Goal: Task Accomplishment & Management: Manage account settings

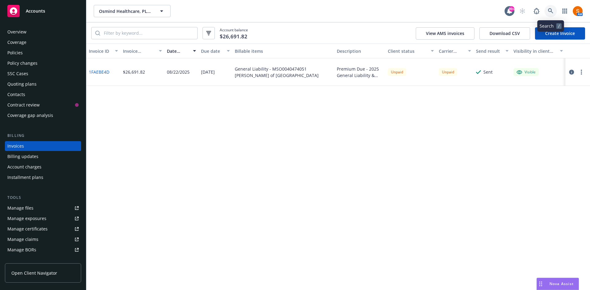
click at [393, 11] on icon at bounding box center [550, 10] width 5 height 5
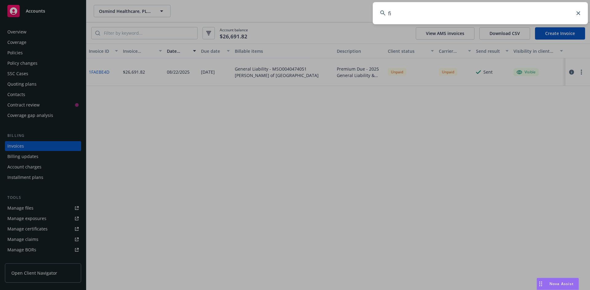
type input "f"
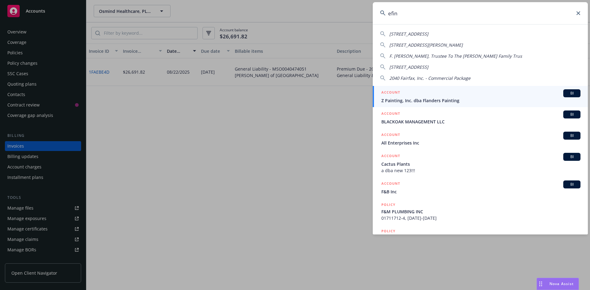
type input "efin"
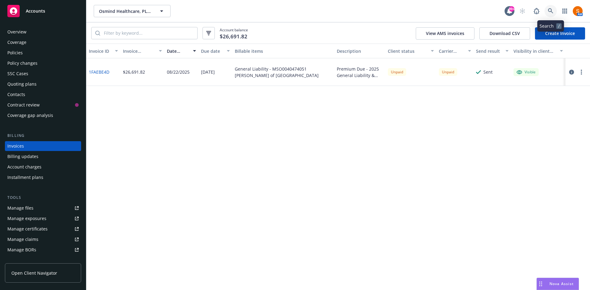
click at [393, 11] on icon at bounding box center [550, 10] width 5 height 5
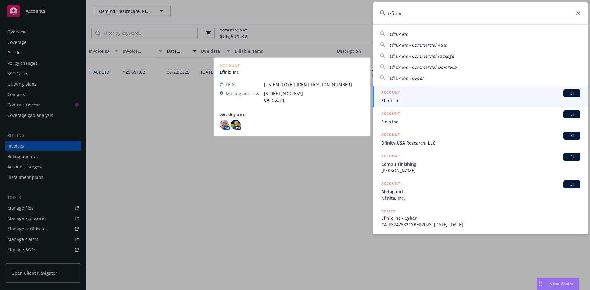
type input "efinix"
click at [393, 99] on span "Efinix Inc" at bounding box center [480, 100] width 199 height 6
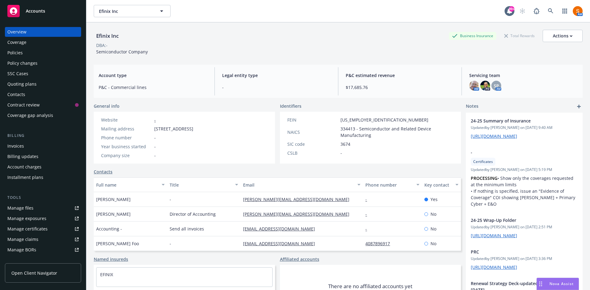
click at [12, 55] on div "Policies" at bounding box center [14, 53] width 15 height 10
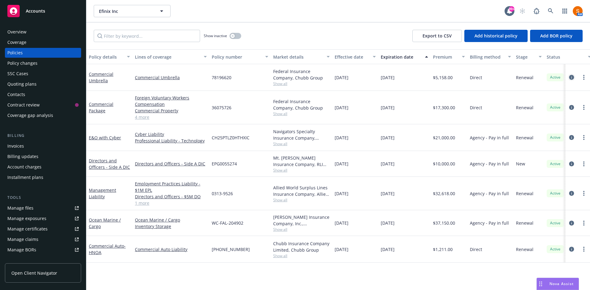
click at [393, 77] on icon "circleInformation" at bounding box center [571, 77] width 5 height 5
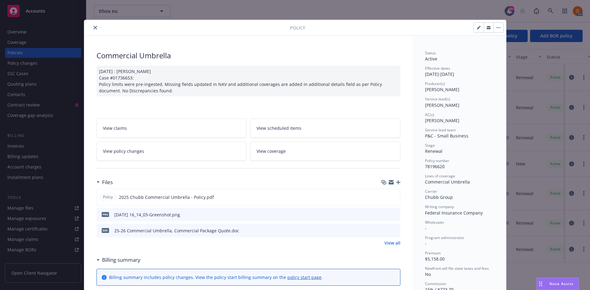
click at [92, 29] on button "close" at bounding box center [95, 27] width 7 height 7
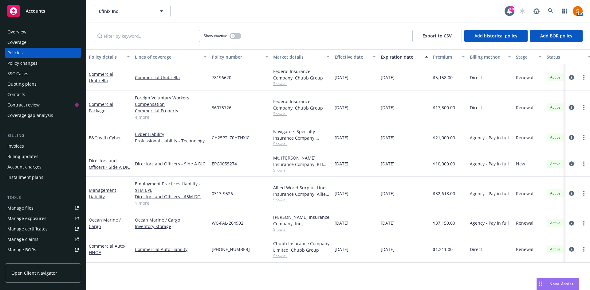
click at [393, 108] on icon "circleInformation" at bounding box center [571, 107] width 5 height 5
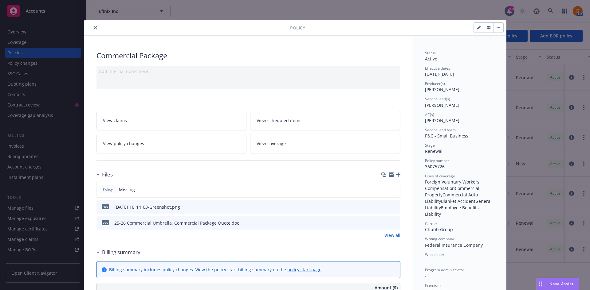
click at [93, 29] on icon "close" at bounding box center [95, 28] width 4 height 4
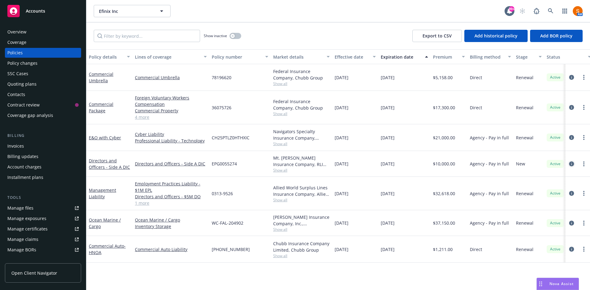
click at [393, 164] on icon "circleInformation" at bounding box center [571, 164] width 5 height 5
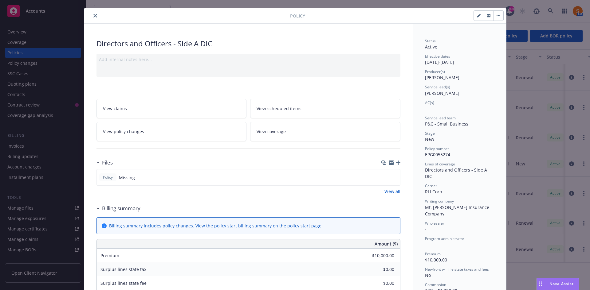
scroll to position [12, 0]
drag, startPoint x: 87, startPoint y: 16, endPoint x: 99, endPoint y: 16, distance: 12.3
click at [99, 16] on div at bounding box center [188, 15] width 203 height 7
click at [93, 16] on icon "close" at bounding box center [95, 16] width 4 height 4
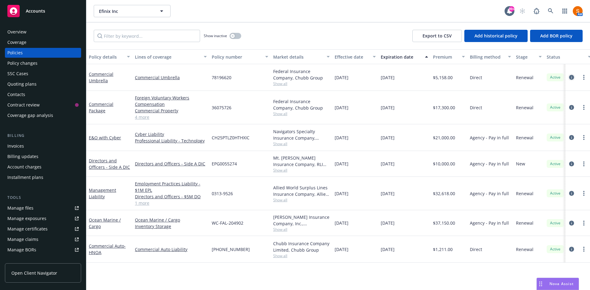
click at [393, 80] on icon "circleInformation" at bounding box center [571, 77] width 5 height 5
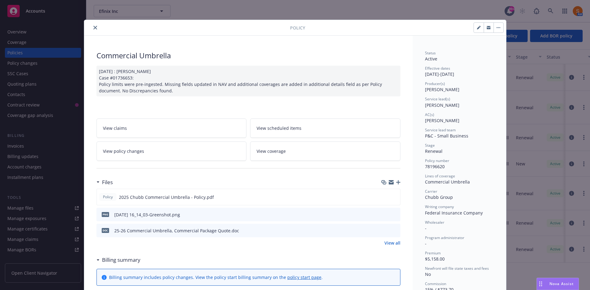
scroll to position [18, 0]
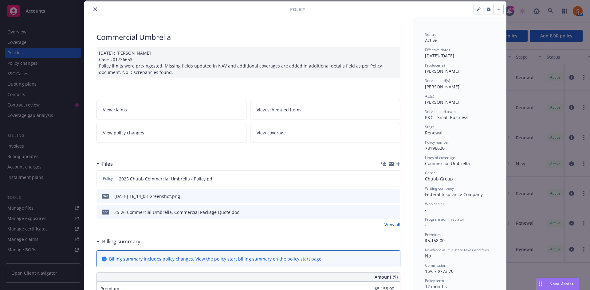
click at [93, 10] on icon "close" at bounding box center [95, 9] width 4 height 4
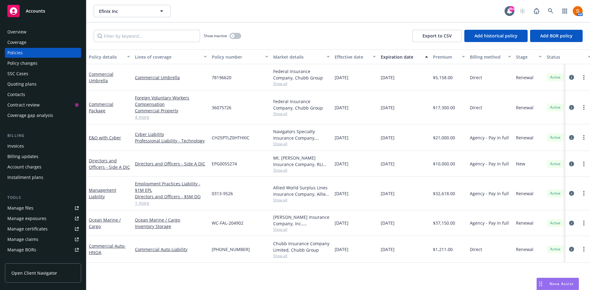
click at [230, 162] on span "EPG0055274" at bounding box center [224, 164] width 25 height 6
copy span "EPG0055274"
click at [393, 193] on icon "circleInformation" at bounding box center [571, 193] width 5 height 5
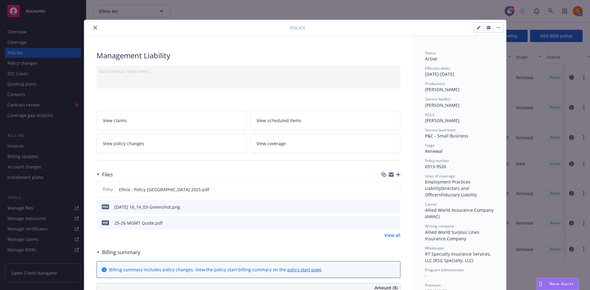
click at [89, 27] on div at bounding box center [188, 27] width 203 height 7
drag, startPoint x: 94, startPoint y: 30, endPoint x: 101, endPoint y: -26, distance: 56.3
click at [101, 0] on html "Accounts Overview Coverage Policies Policy changes SSC Cases Quoting plans Cont…" at bounding box center [295, 145] width 590 height 290
click at [93, 27] on icon "close" at bounding box center [95, 28] width 4 height 4
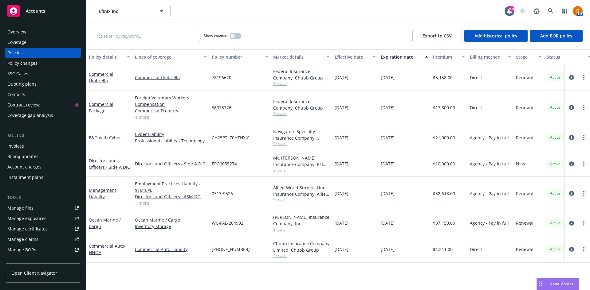
click at [393, 137] on icon "circleInformation" at bounding box center [571, 137] width 5 height 5
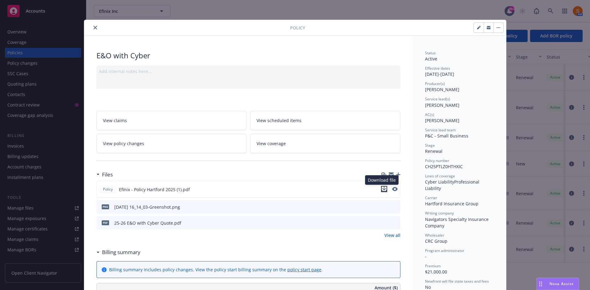
click at [382, 188] on icon "download file" at bounding box center [384, 189] width 4 height 4
click at [92, 30] on button "close" at bounding box center [95, 27] width 7 height 7
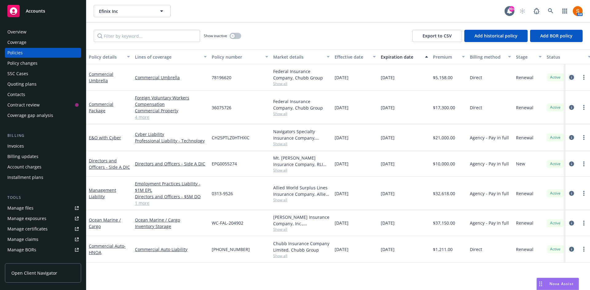
click at [393, 80] on icon "circleInformation" at bounding box center [571, 77] width 5 height 5
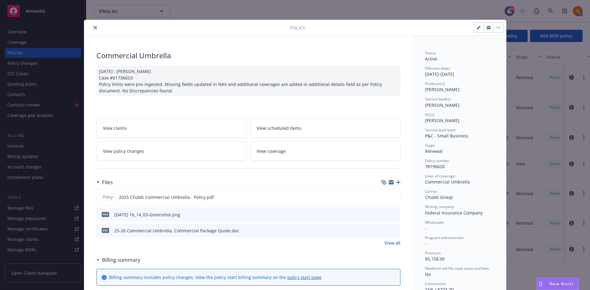
click at [93, 26] on icon "close" at bounding box center [95, 28] width 4 height 4
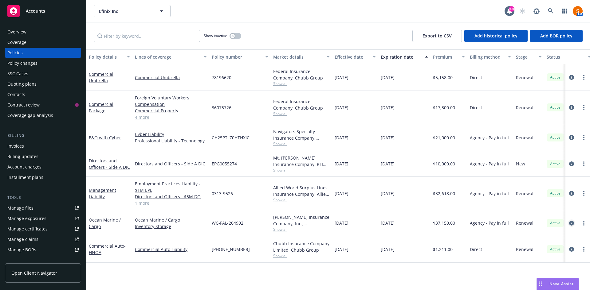
click at [393, 204] on icon "circleInformation" at bounding box center [571, 223] width 5 height 5
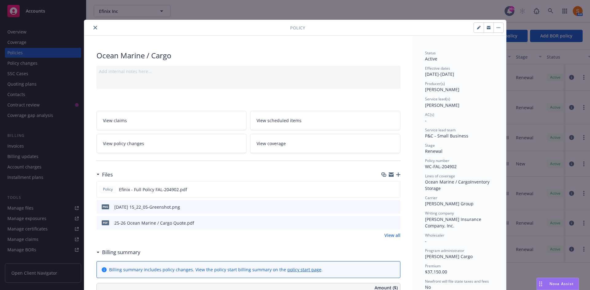
scroll to position [6, 0]
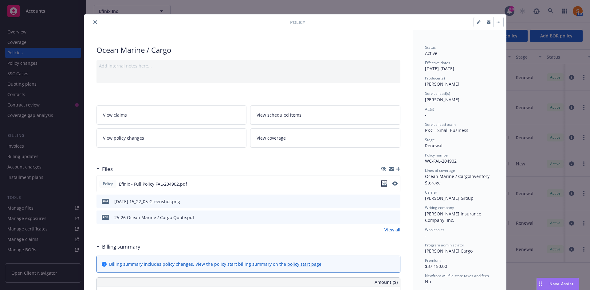
click at [382, 183] on icon "download file" at bounding box center [384, 183] width 4 height 4
click at [93, 24] on icon "close" at bounding box center [95, 22] width 4 height 4
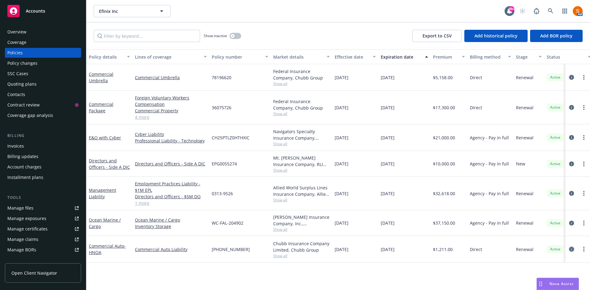
click at [393, 204] on icon "circleInformation" at bounding box center [571, 249] width 5 height 5
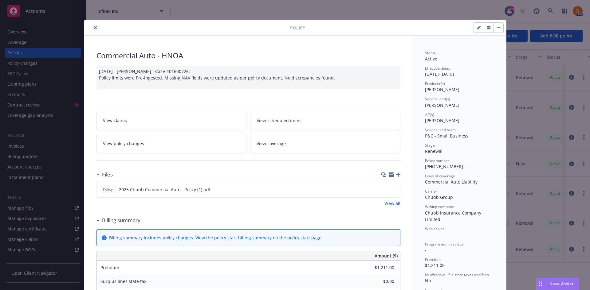
scroll to position [2, 0]
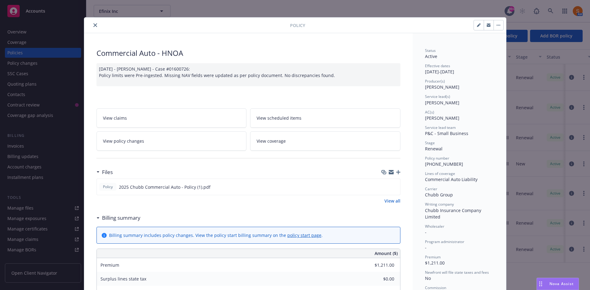
click at [92, 28] on button "close" at bounding box center [95, 25] width 7 height 7
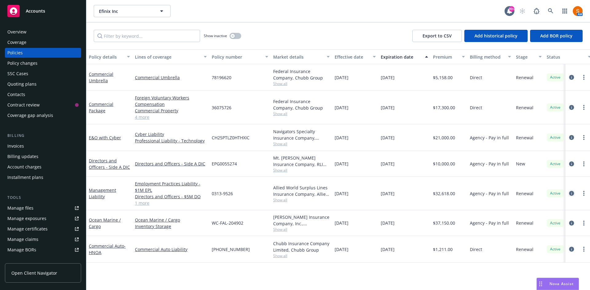
click at [393, 196] on icon "circleInformation" at bounding box center [571, 193] width 5 height 5
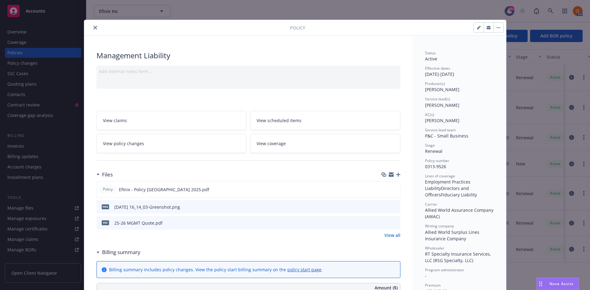
scroll to position [18, 0]
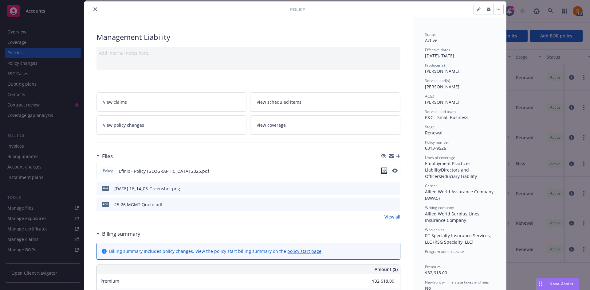
click at [383, 169] on icon "download file" at bounding box center [384, 170] width 5 height 5
click at [93, 11] on icon "close" at bounding box center [95, 9] width 4 height 4
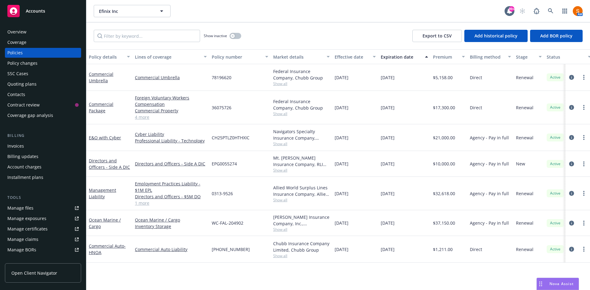
click at [26, 146] on div "Invoices" at bounding box center [42, 146] width 71 height 10
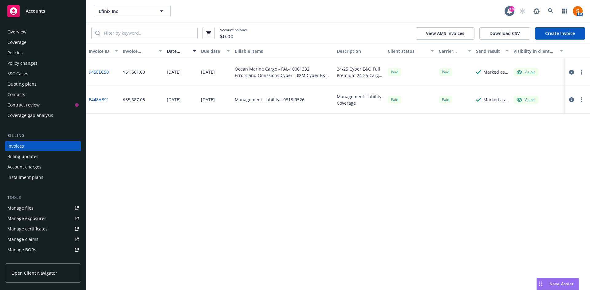
click at [26, 55] on div "Policies" at bounding box center [42, 53] width 71 height 10
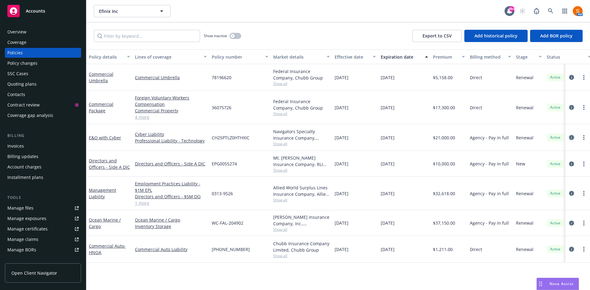
click at [393, 137] on icon "circleInformation" at bounding box center [571, 137] width 5 height 5
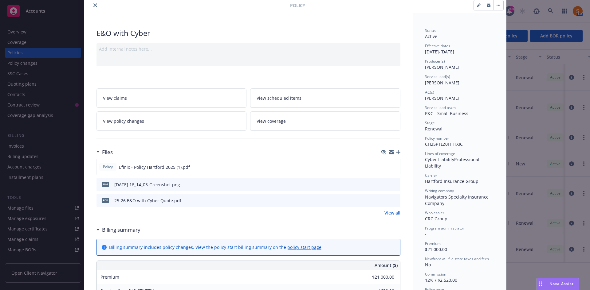
scroll to position [23, 0]
click at [92, 4] on button "close" at bounding box center [95, 4] width 7 height 7
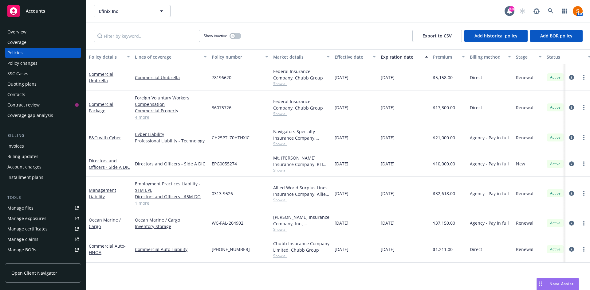
click at [30, 147] on div "Invoices" at bounding box center [42, 146] width 71 height 10
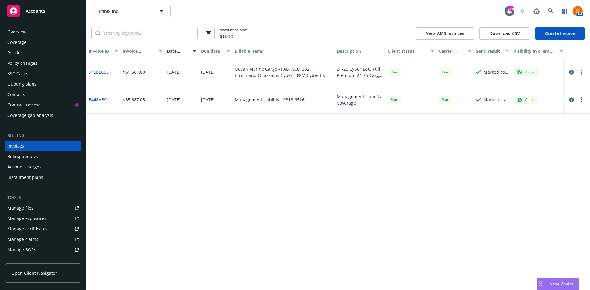
click at [393, 32] on link "Create Invoice" at bounding box center [560, 33] width 50 height 12
click at [559, 31] on link "Create Invoice" at bounding box center [560, 33] width 50 height 12
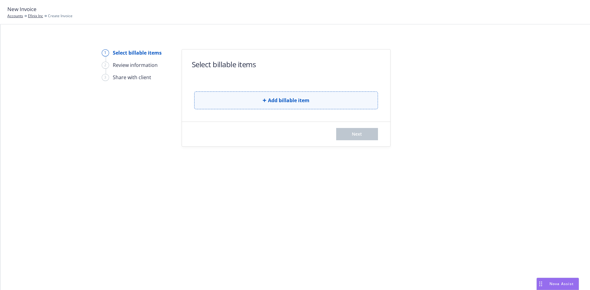
click at [291, 107] on button "Add billable item" at bounding box center [286, 101] width 184 height 18
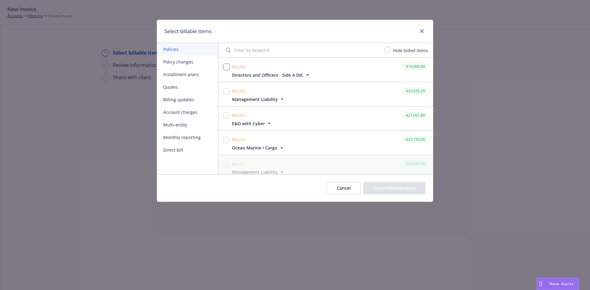
click at [225, 66] on input "checkbox" at bounding box center [226, 67] width 6 height 6
checkbox input "true"
click at [224, 92] on input "checkbox" at bounding box center [226, 91] width 6 height 6
checkbox input "true"
click at [224, 116] on input "checkbox" at bounding box center [226, 116] width 6 height 6
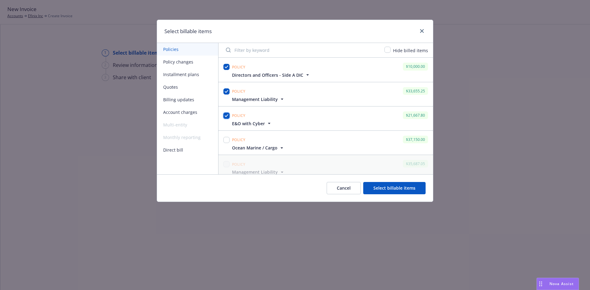
checkbox input "true"
click at [225, 141] on input "checkbox" at bounding box center [226, 140] width 6 height 6
checkbox input "true"
click at [382, 188] on button "Select billable items" at bounding box center [394, 188] width 62 height 12
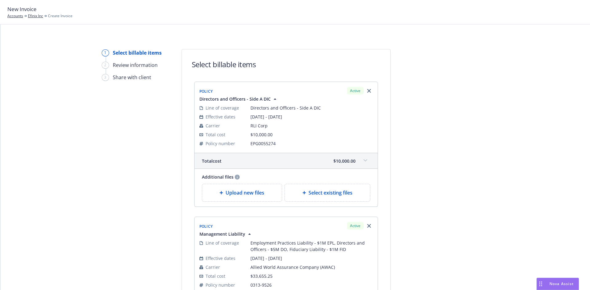
click at [242, 194] on span "Upload new files" at bounding box center [244, 192] width 39 height 7
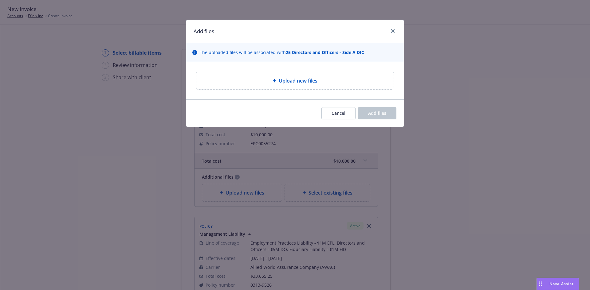
click at [259, 81] on div "Upload new files" at bounding box center [294, 80] width 187 height 7
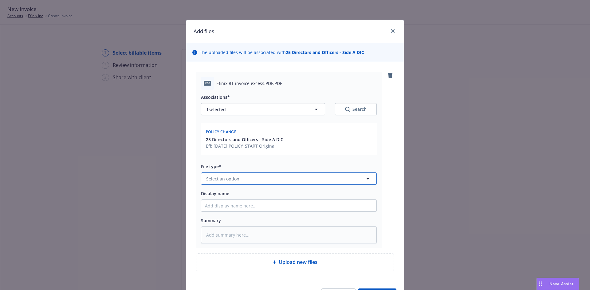
click at [258, 174] on button "Select an option" at bounding box center [289, 179] width 176 height 12
type input "invoice"
click at [248, 162] on div "Invoice - Third Party" at bounding box center [289, 161] width 168 height 9
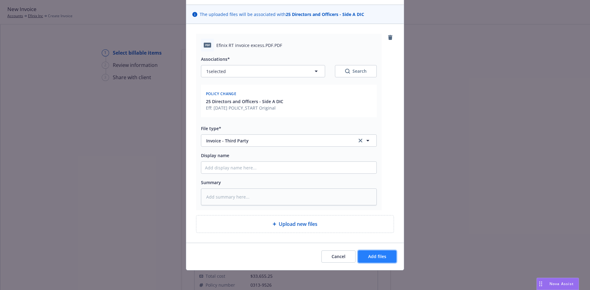
click at [374, 258] on span "Add files" at bounding box center [377, 257] width 18 height 6
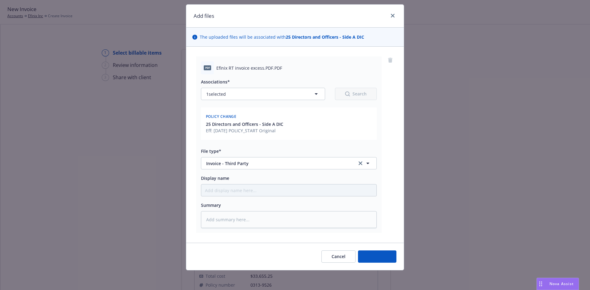
scroll to position [15, 0]
type textarea "x"
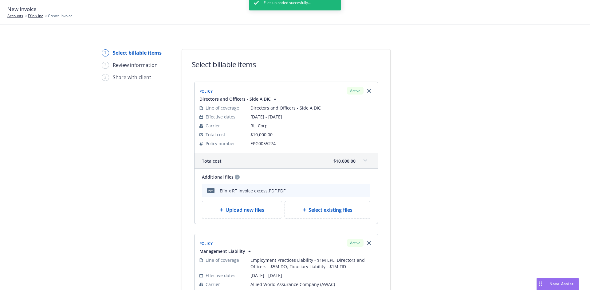
click at [353, 193] on icon "preview file" at bounding box center [355, 190] width 6 height 4
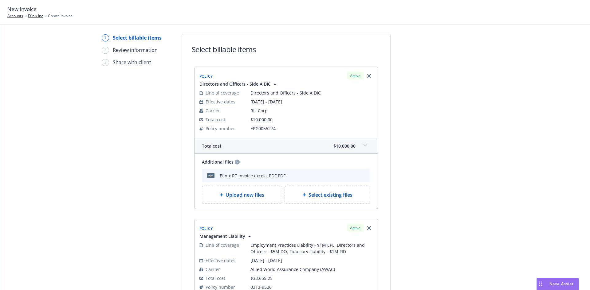
scroll to position [18, 0]
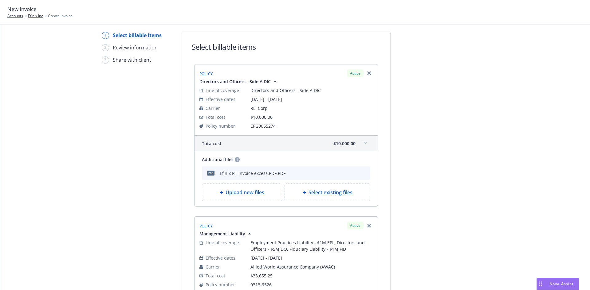
click at [365, 145] on span at bounding box center [365, 143] width 10 height 10
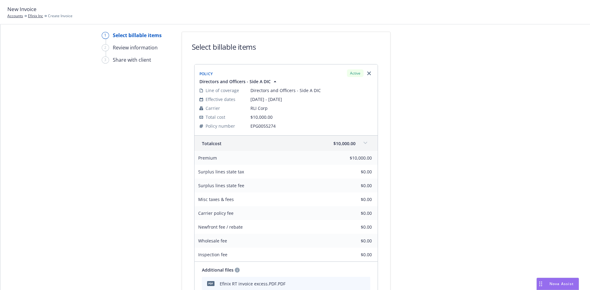
click at [365, 145] on span at bounding box center [365, 143] width 10 height 10
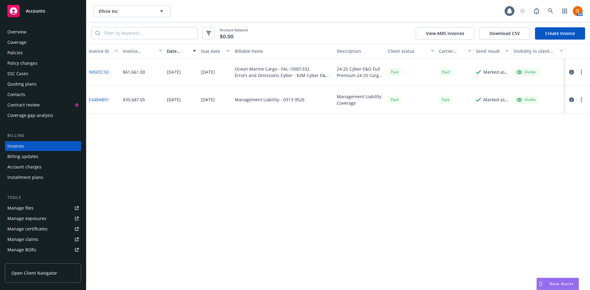
click at [26, 49] on div "Policies" at bounding box center [42, 53] width 71 height 10
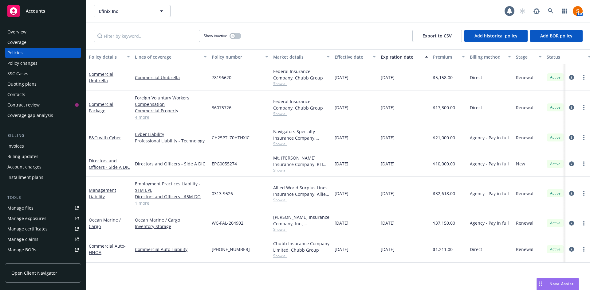
click at [55, 53] on div "Policies" at bounding box center [42, 53] width 71 height 10
click at [14, 59] on div "Policy changes" at bounding box center [22, 63] width 30 height 10
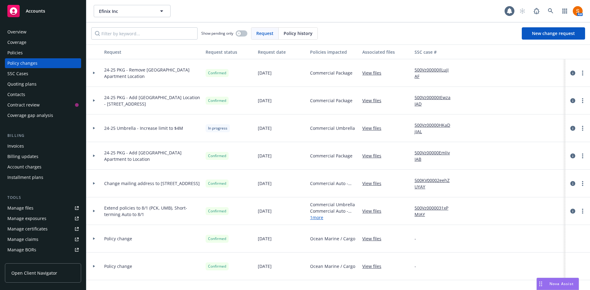
click at [300, 33] on span "Policy history" at bounding box center [298, 33] width 29 height 6
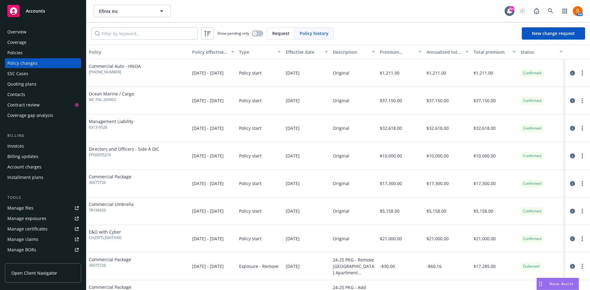
click at [570, 156] on icon "circleInformation" at bounding box center [572, 156] width 5 height 5
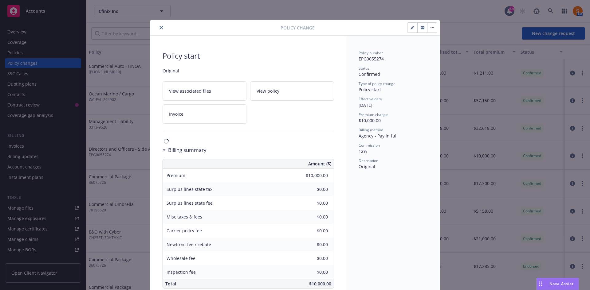
scroll to position [12, 0]
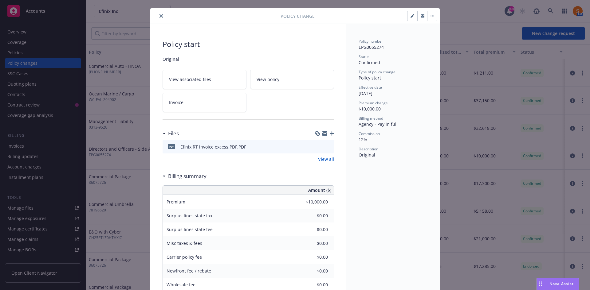
click at [434, 20] on button "button" at bounding box center [432, 16] width 10 height 10
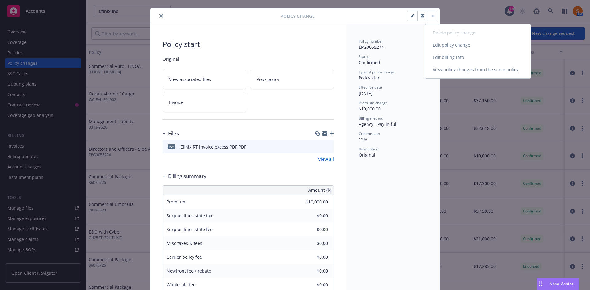
click at [445, 61] on link "Edit billing info" at bounding box center [477, 57] width 105 height 12
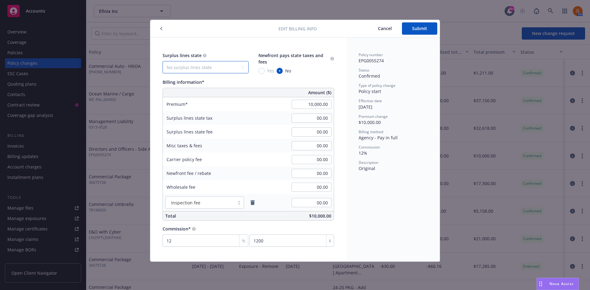
click at [221, 64] on select "No surplus lines state Alaska Alabama Arkansas Arizona California Colorado Conn…" at bounding box center [206, 67] width 86 height 12
select select "CA"
click at [163, 61] on select "No surplus lines state Alaska Alabama Arkansas Arizona California Colorado Conn…" at bounding box center [206, 67] width 86 height 12
type input "300.00"
type input "18.00"
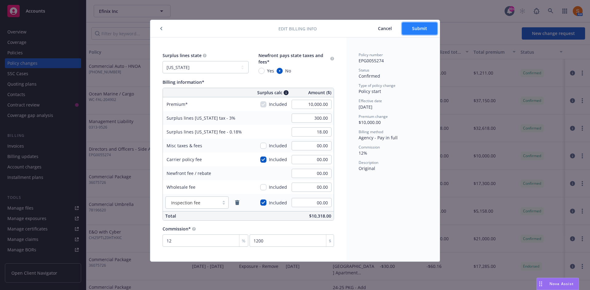
click at [417, 27] on span "Submit" at bounding box center [419, 28] width 15 height 6
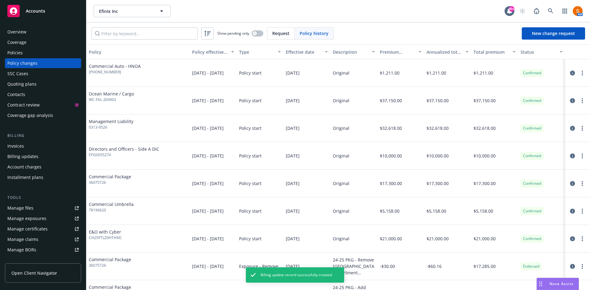
click at [25, 149] on div "Invoices" at bounding box center [42, 146] width 71 height 10
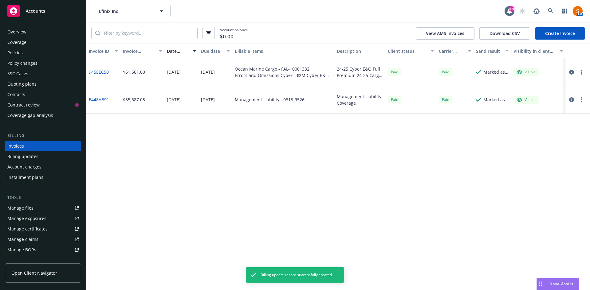
click at [564, 37] on link "Create Invoice" at bounding box center [560, 33] width 50 height 12
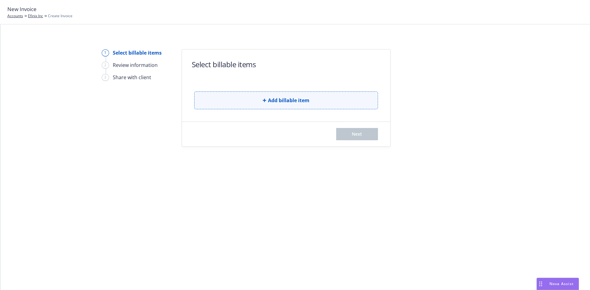
click at [269, 100] on span "Add billable item" at bounding box center [288, 100] width 41 height 7
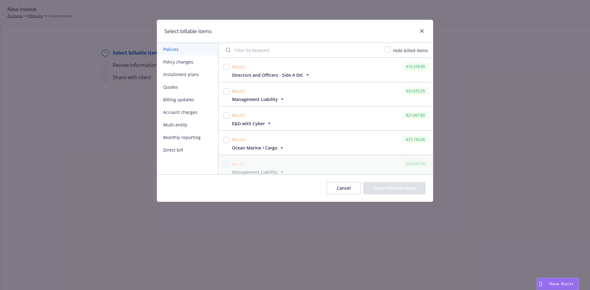
click at [222, 64] on div at bounding box center [226, 69] width 9 height 17
click at [227, 69] on input "checkbox" at bounding box center [226, 67] width 6 height 6
checkbox input "true"
click at [225, 91] on input "checkbox" at bounding box center [226, 91] width 6 height 6
checkbox input "true"
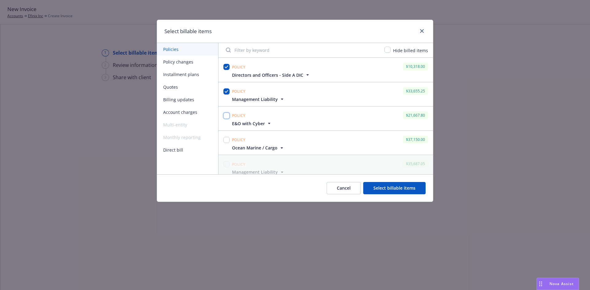
click at [226, 115] on input "checkbox" at bounding box center [226, 116] width 6 height 6
checkbox input "true"
click at [225, 139] on input "checkbox" at bounding box center [226, 140] width 6 height 6
checkbox input "true"
click at [394, 189] on button "Select billable items" at bounding box center [394, 188] width 62 height 12
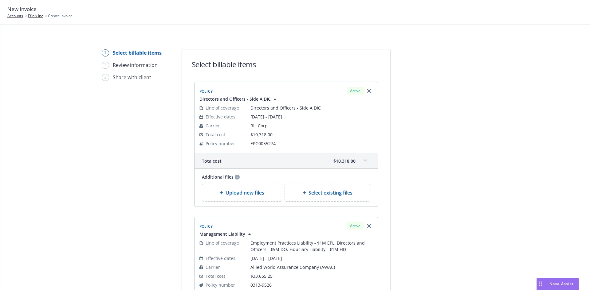
click at [241, 196] on span "Upload new files" at bounding box center [244, 192] width 39 height 7
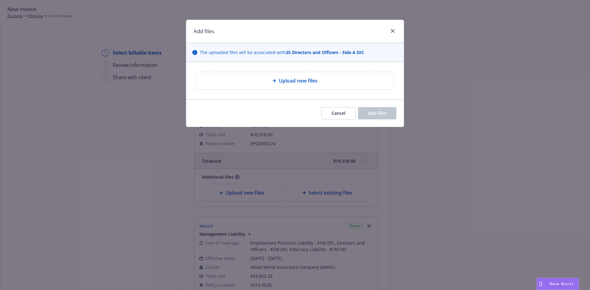
click at [277, 84] on div "Upload new files" at bounding box center [294, 80] width 187 height 7
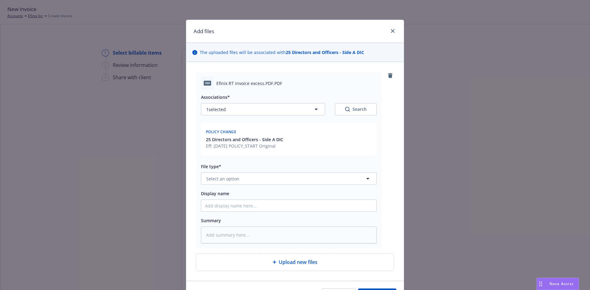
scroll to position [38, 0]
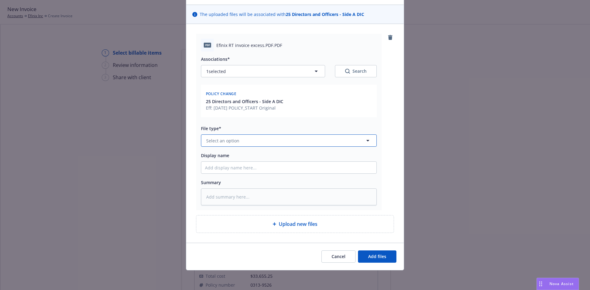
click at [285, 139] on button "Select an option" at bounding box center [289, 141] width 176 height 12
type input "invoie"
type textarea "x"
type input "invoice"
click at [262, 168] on div "Invoice - Third Party" at bounding box center [288, 174] width 175 height 16
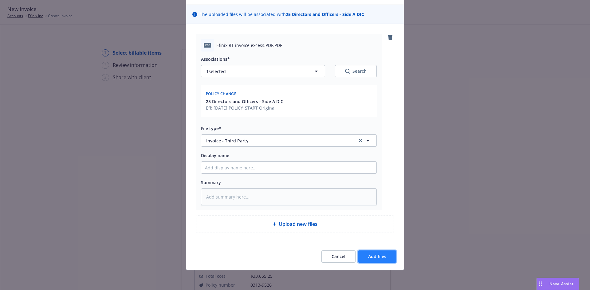
click at [378, 260] on button "Add files" at bounding box center [377, 257] width 38 height 12
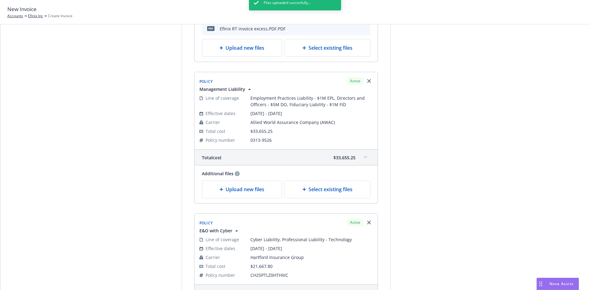
scroll to position [163, 0]
click at [252, 190] on span "Upload new files" at bounding box center [244, 189] width 39 height 7
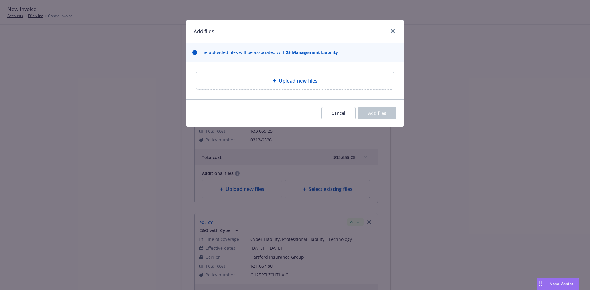
drag, startPoint x: 268, startPoint y: 70, endPoint x: 269, endPoint y: 78, distance: 8.0
click at [269, 78] on div "Upload new files" at bounding box center [295, 80] width 218 height 37
click at [269, 78] on div "Upload new files" at bounding box center [294, 80] width 187 height 7
type textarea "x"
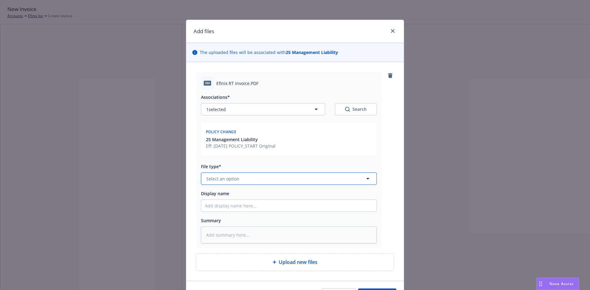
click at [264, 182] on button "Select an option" at bounding box center [289, 179] width 176 height 12
type input "invoice"
click at [250, 163] on div "Invoice - Third Party" at bounding box center [289, 161] width 168 height 9
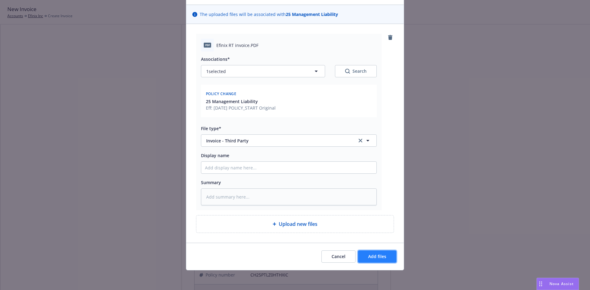
click at [379, 253] on button "Add files" at bounding box center [377, 257] width 38 height 12
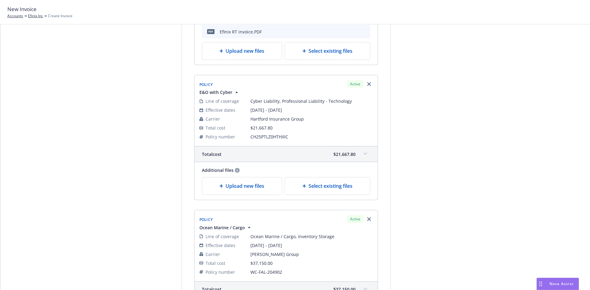
scroll to position [324, 0]
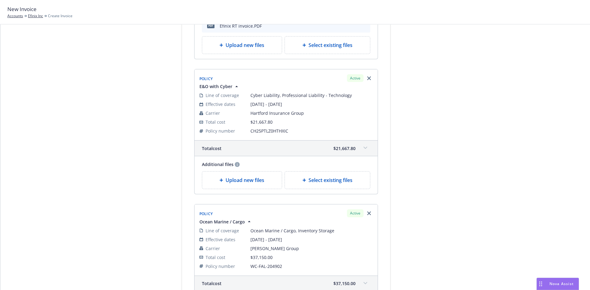
click at [235, 184] on div "Upload new files" at bounding box center [242, 180] width 80 height 17
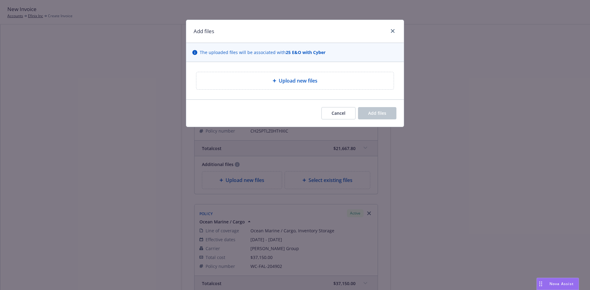
click at [259, 81] on div "Upload new files" at bounding box center [294, 80] width 187 height 7
type textarea "x"
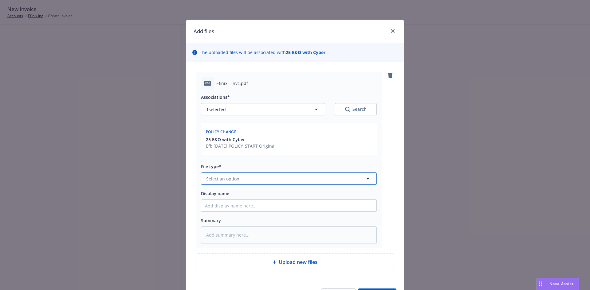
click at [230, 176] on span "Select an option" at bounding box center [222, 179] width 33 height 6
type input "invoice"
click at [234, 163] on span "Invoice - Third Party" at bounding box center [228, 162] width 42 height 6
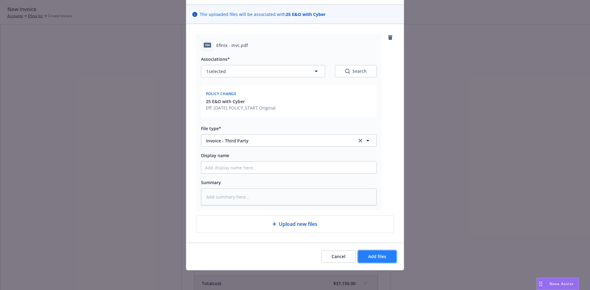
click at [372, 254] on span "Add files" at bounding box center [377, 257] width 18 height 6
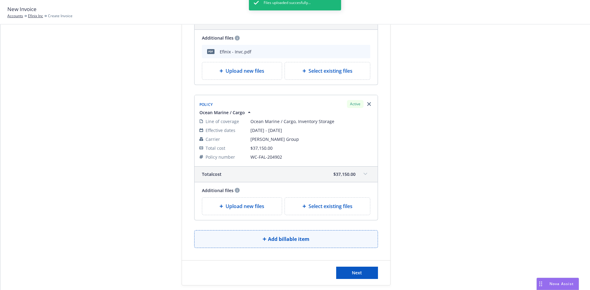
scroll to position [456, 0]
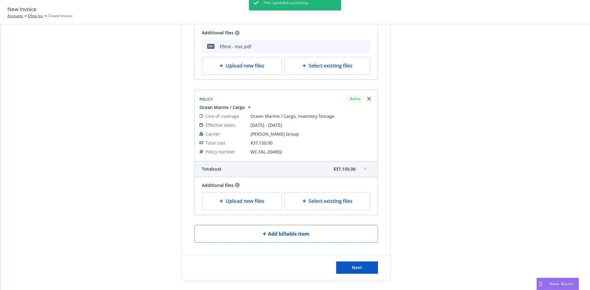
click at [241, 200] on span "Upload new files" at bounding box center [244, 201] width 39 height 7
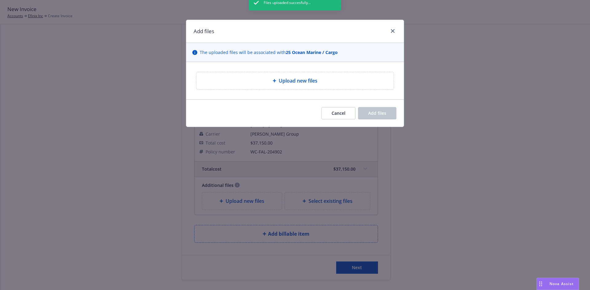
click at [268, 81] on div "Files uploaded succesfully..." at bounding box center [295, 140] width 92 height 290
click at [290, 84] on div "Files uploaded succesfully..." at bounding box center [295, 140] width 92 height 290
click at [299, 85] on div "Upload new files" at bounding box center [294, 80] width 197 height 17
type textarea "x"
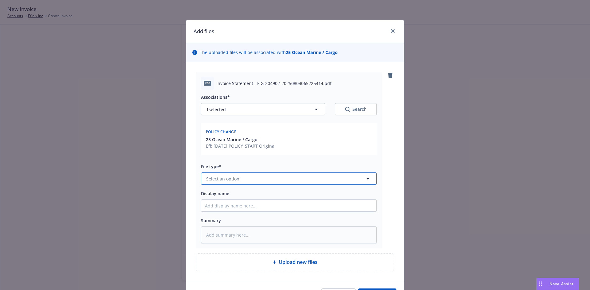
click at [273, 179] on button "Select an option" at bounding box center [289, 179] width 176 height 12
type input "invoice"
click at [248, 160] on div "Invoice - Third Party" at bounding box center [228, 161] width 46 height 9
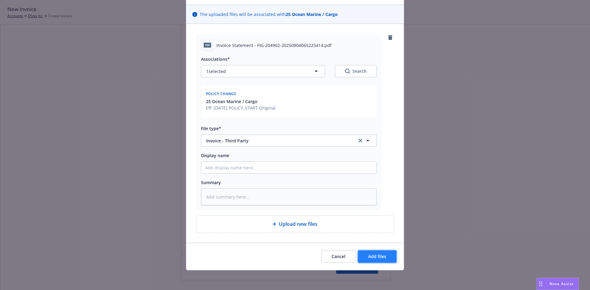
click at [376, 260] on button "Add files" at bounding box center [377, 257] width 38 height 12
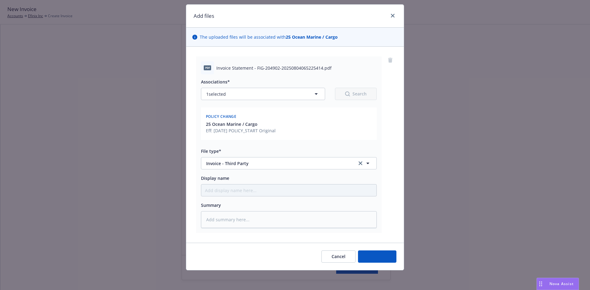
type textarea "x"
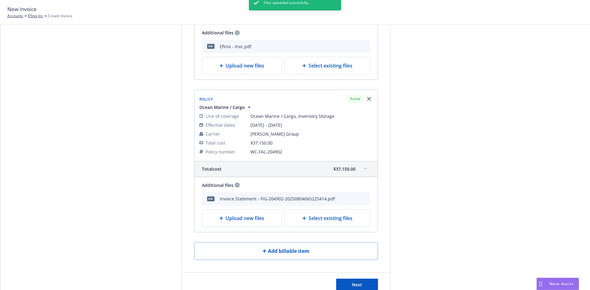
click at [352, 201] on icon "preview file" at bounding box center [355, 199] width 6 height 4
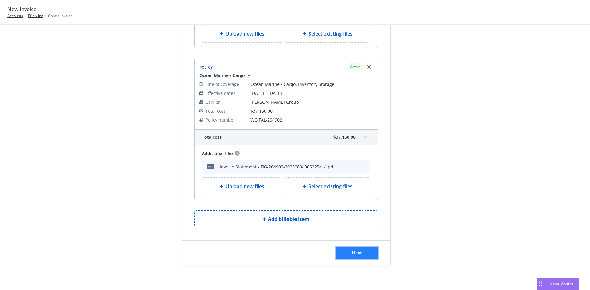
click at [364, 254] on button "Next" at bounding box center [357, 253] width 42 height 12
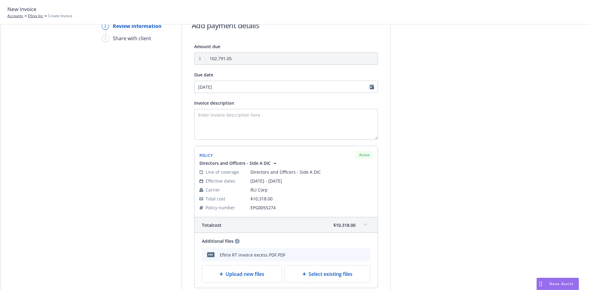
scroll to position [0, 0]
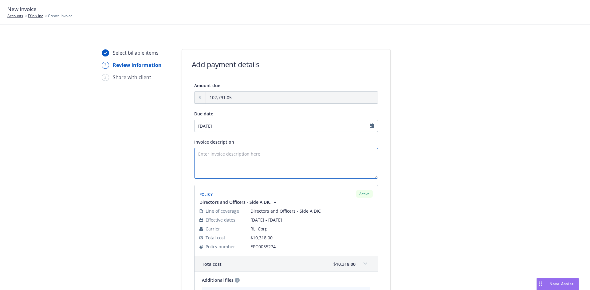
click at [235, 168] on textarea "Invoice description" at bounding box center [286, 163] width 184 height 31
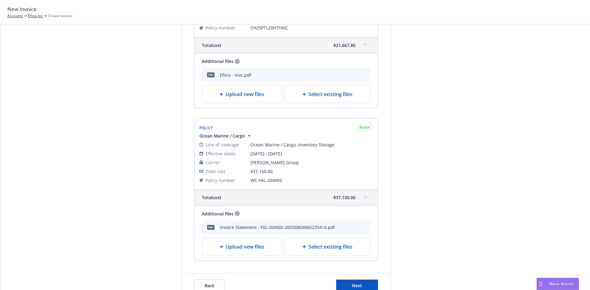
scroll to position [563, 0]
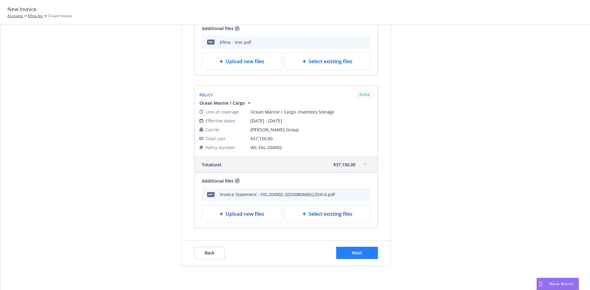
type textarea "Renewal Premium Due - 2025 D&O Side A DIC, Management Liability, Cargo & E&O Cy…"
click at [353, 252] on span "Next" at bounding box center [357, 253] width 10 height 6
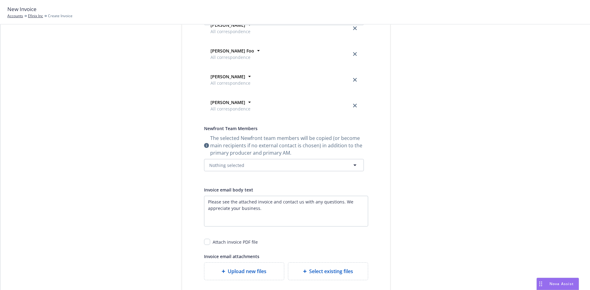
scroll to position [195, 0]
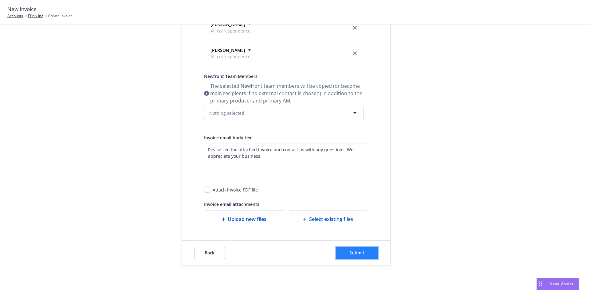
click at [351, 250] on span "Submit" at bounding box center [356, 253] width 15 height 6
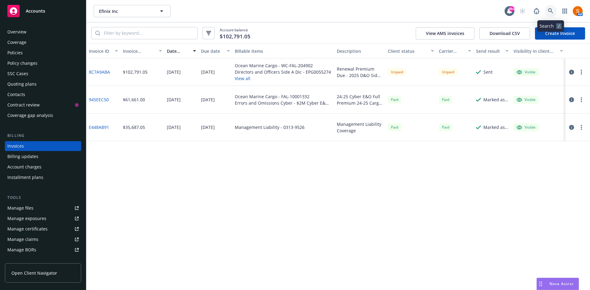
click at [555, 13] on link at bounding box center [550, 11] width 12 height 12
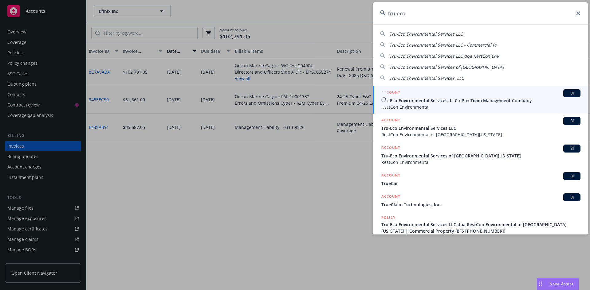
type input "tru-eco"
click at [414, 101] on span "Tru-Eco Environmental Services, LLC / Pro-Team Management Company" at bounding box center [480, 100] width 199 height 6
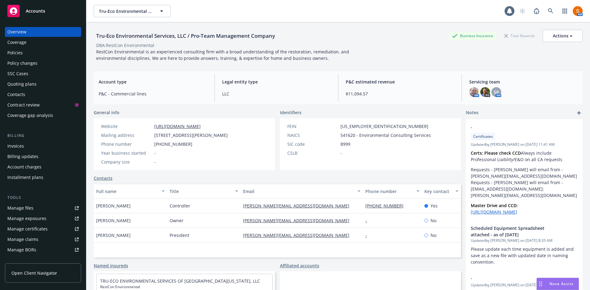
click at [29, 54] on div "Policies" at bounding box center [42, 53] width 71 height 10
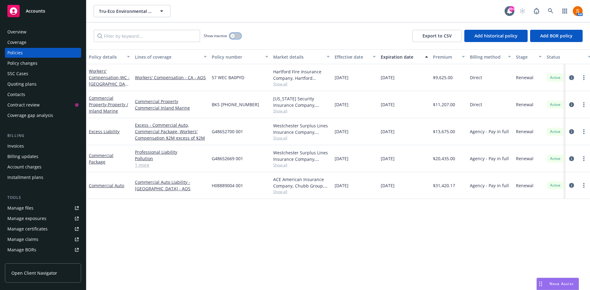
click at [234, 36] on div "button" at bounding box center [232, 36] width 4 height 4
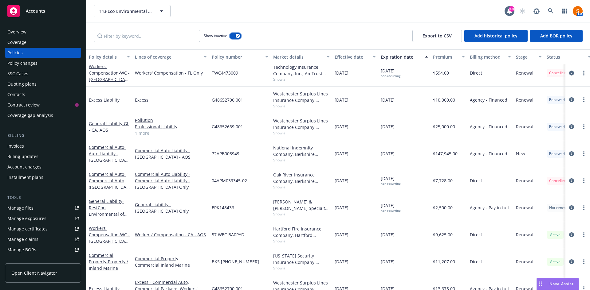
scroll to position [425, 0]
click at [568, 103] on link "circleInformation" at bounding box center [571, 99] width 7 height 7
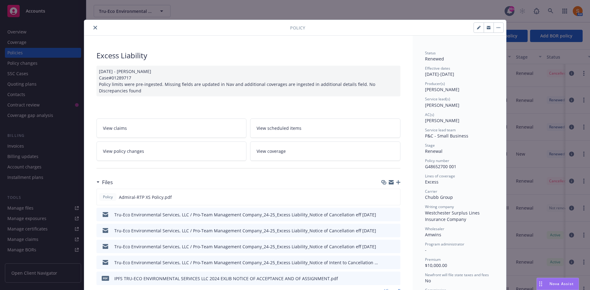
scroll to position [55, 0]
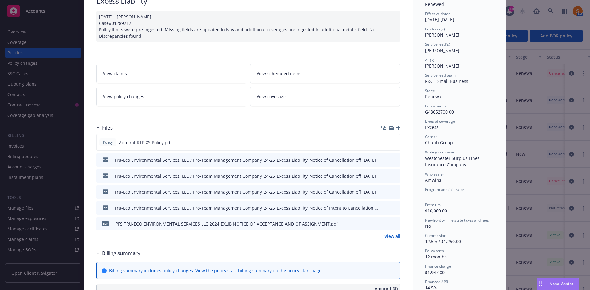
click at [396, 127] on icon "button" at bounding box center [398, 128] width 4 height 4
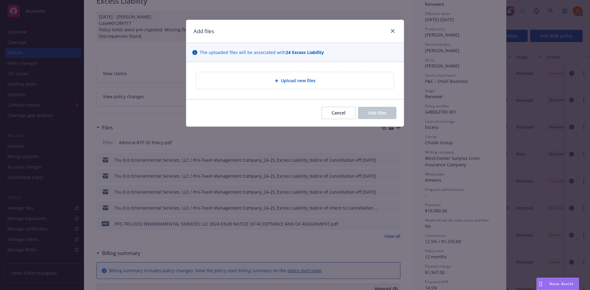
click at [304, 84] on span "Upload new files" at bounding box center [298, 80] width 35 height 6
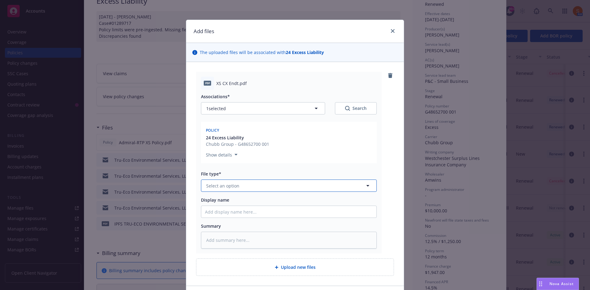
click at [232, 186] on span "Select an option" at bounding box center [222, 186] width 33 height 6
type input "cancell"
click at [229, 205] on span "Cancellation Confirmation" at bounding box center [234, 203] width 55 height 6
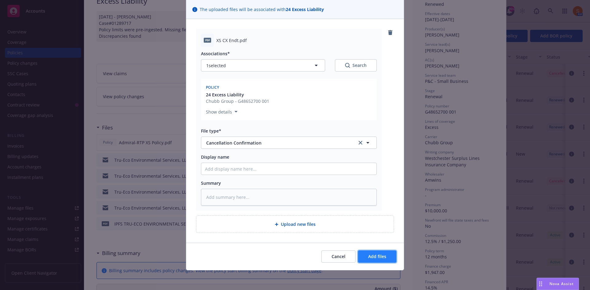
click at [372, 256] on span "Add files" at bounding box center [377, 257] width 18 height 6
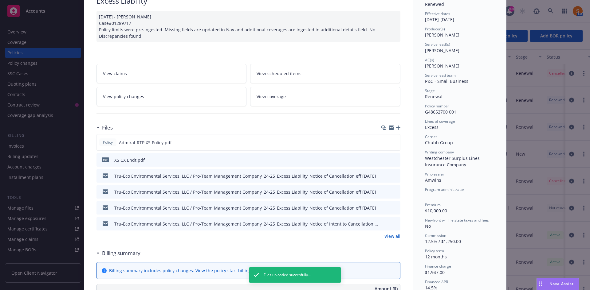
scroll to position [0, 0]
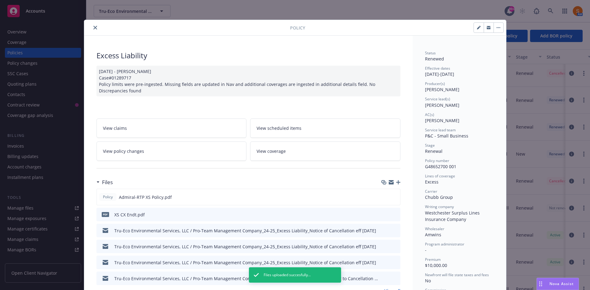
click at [93, 28] on icon "close" at bounding box center [95, 28] width 4 height 4
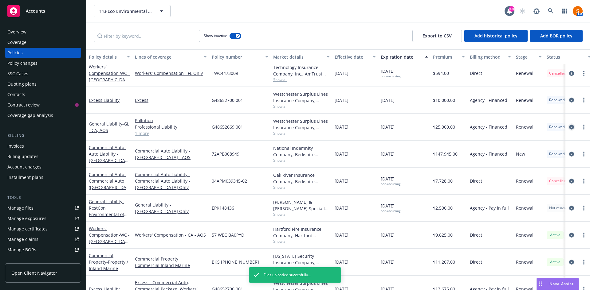
click at [569, 127] on icon "circleInformation" at bounding box center [571, 127] width 5 height 5
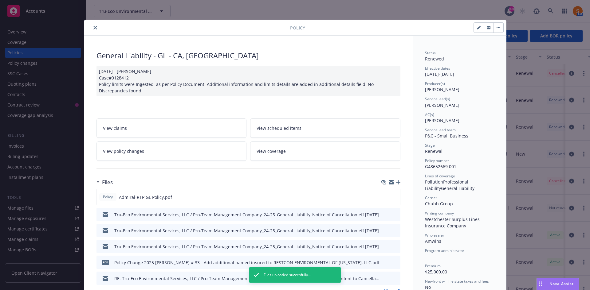
scroll to position [18, 0]
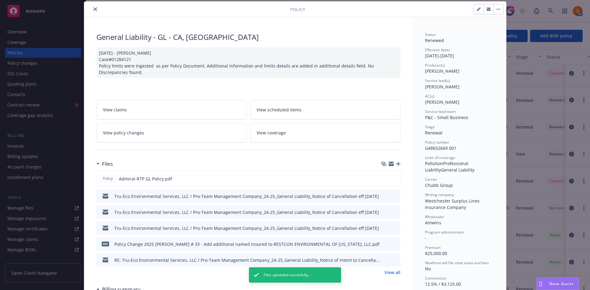
click at [396, 163] on icon "button" at bounding box center [398, 164] width 4 height 4
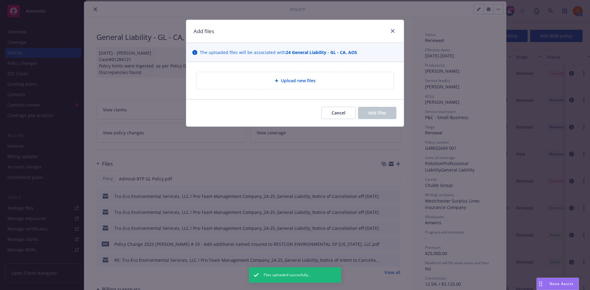
click at [299, 80] on span "Upload new files" at bounding box center [298, 80] width 35 height 6
type textarea "x"
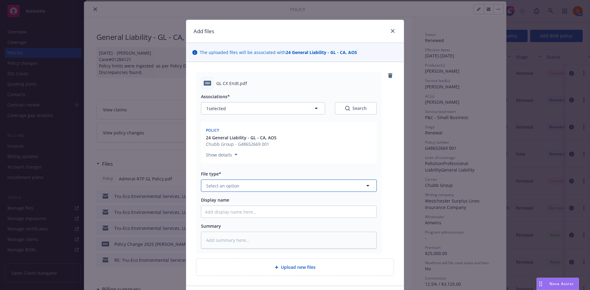
click at [235, 188] on span "Select an option" at bounding box center [222, 186] width 33 height 6
type input "canc"
click at [240, 209] on div "Cancellation Confirmation" at bounding box center [288, 203] width 175 height 16
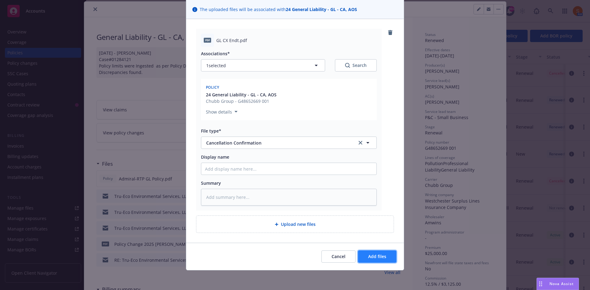
click at [380, 259] on span "Add files" at bounding box center [377, 257] width 18 height 6
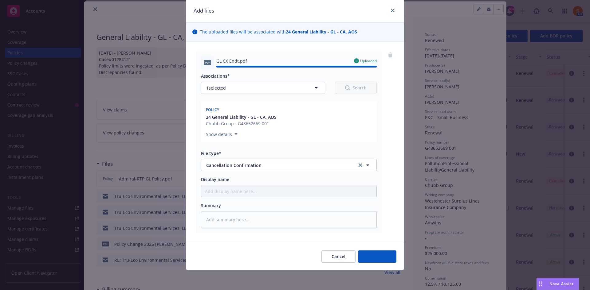
type textarea "x"
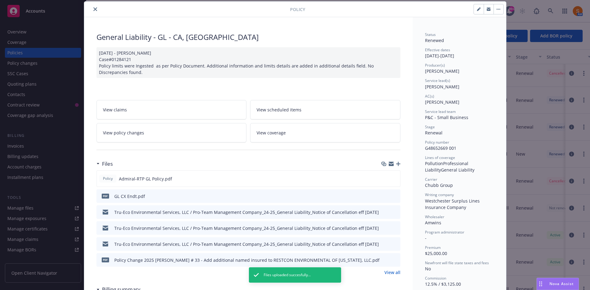
scroll to position [0, 0]
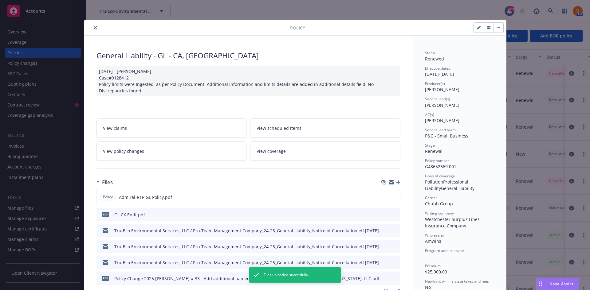
click at [94, 27] on icon "close" at bounding box center [95, 28] width 4 height 4
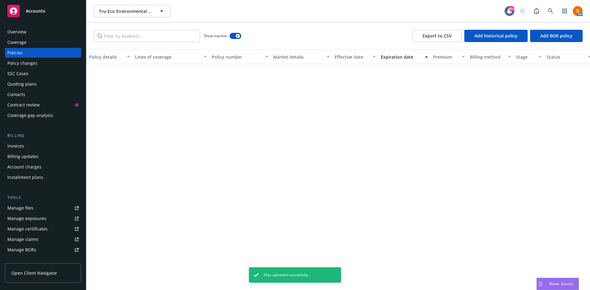
scroll to position [49, 0]
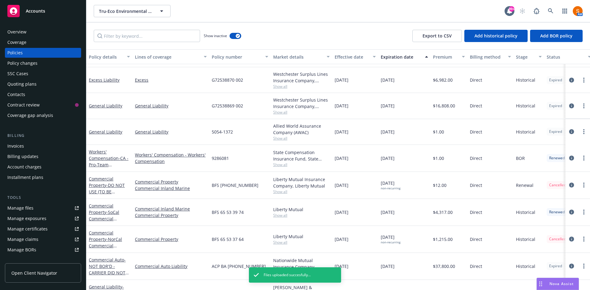
click at [15, 35] on div "Overview" at bounding box center [16, 32] width 19 height 10
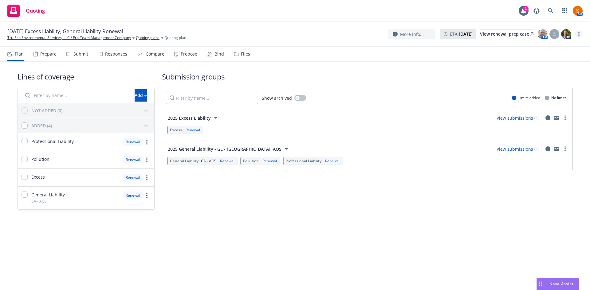
click at [577, 34] on link "more" at bounding box center [578, 33] width 7 height 7
click at [532, 83] on link "Archive quoting plan" at bounding box center [548, 83] width 69 height 12
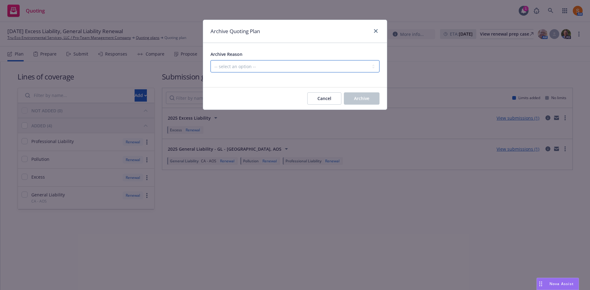
click at [268, 71] on select "-- select an option -- All policies in this renewal plan are auto-renewed Creat…" at bounding box center [294, 66] width 169 height 12
click at [210, 60] on select "-- select an option -- All policies in this renewal plan are auto-renewed Creat…" at bounding box center [294, 66] width 169 height 12
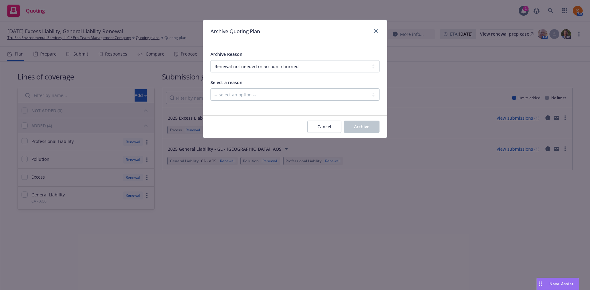
click at [247, 88] on div "Select a reason -- select an option -- Blocked Client acquired, or no longer in…" at bounding box center [294, 90] width 169 height 22
click at [247, 95] on select "-- select an option -- Blocked Client acquired, or no longer in business Client…" at bounding box center [294, 94] width 169 height 12
click at [255, 75] on div "Archive Reason -- select an option -- All policies in this renewal plan are aut…" at bounding box center [294, 75] width 169 height 50
click at [256, 71] on select "-- select an option -- All policies in this renewal plan are auto-renewed Creat…" at bounding box center [294, 66] width 169 height 12
click at [210, 60] on select "-- select an option -- All policies in this renewal plan are auto-renewed Creat…" at bounding box center [294, 66] width 169 height 12
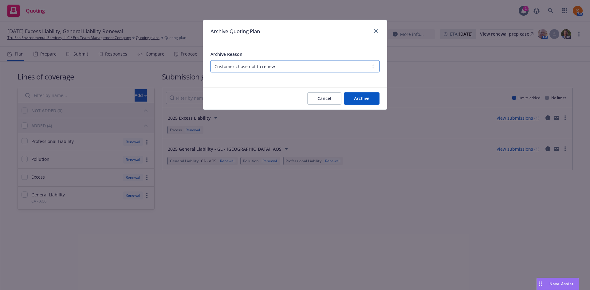
click at [249, 63] on select "-- select an option -- All policies in this renewal plan are auto-renewed Creat…" at bounding box center [294, 66] width 169 height 12
click at [210, 60] on select "-- select an option -- All policies in this renewal plan are auto-renewed Creat…" at bounding box center [294, 66] width 169 height 12
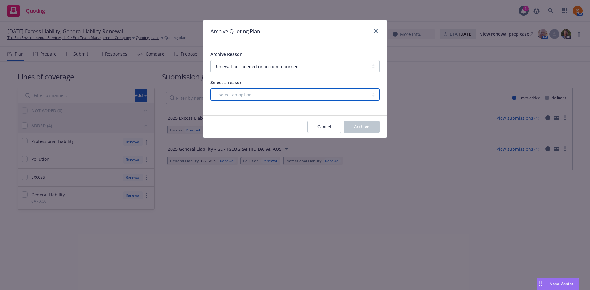
click at [251, 93] on select "-- select an option -- Blocked Client acquired, or no longer in business Client…" at bounding box center [294, 94] width 169 height 12
click at [261, 73] on div "Archive Reason -- select an option -- All policies in this renewal plan are aut…" at bounding box center [294, 75] width 169 height 50
click at [262, 66] on select "-- select an option -- All policies in this renewal plan are auto-renewed Creat…" at bounding box center [294, 66] width 169 height 12
click at [210, 60] on select "-- select an option -- All policies in this renewal plan are auto-renewed Creat…" at bounding box center [294, 66] width 169 height 12
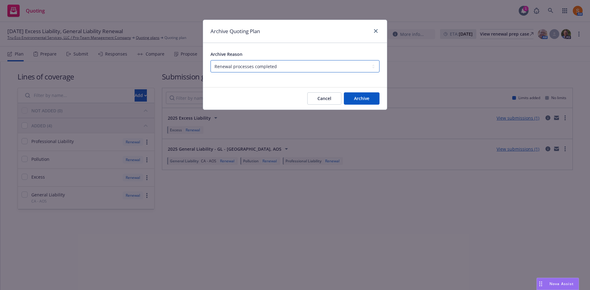
click at [276, 63] on select "-- select an option -- All policies in this renewal plan are auto-renewed Creat…" at bounding box center [294, 66] width 169 height 12
select select "ARCHIVED_DUPLICATE"
click at [210, 60] on select "-- select an option -- All policies in this renewal plan are auto-renewed Creat…" at bounding box center [294, 66] width 169 height 12
click at [358, 97] on span "Archive" at bounding box center [361, 99] width 15 height 6
